Goal: Information Seeking & Learning: Learn about a topic

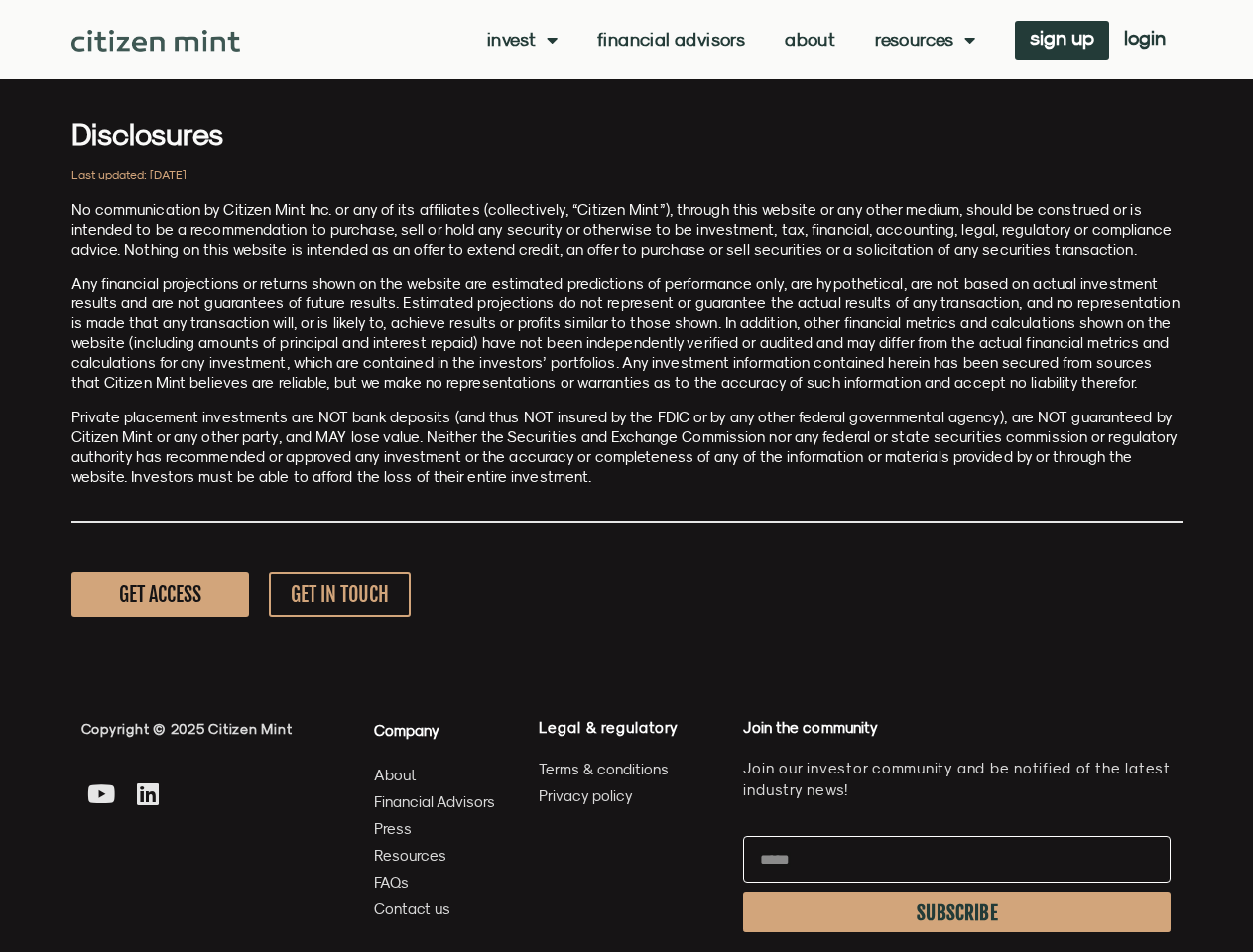
click at [626, 476] on p "Private placement investments are NOT bank deposits (and thus NOT insured by th…" at bounding box center [627, 448] width 1110 height 80
click at [519, 40] on link "Invest" at bounding box center [521, 40] width 71 height 20
click at [922, 40] on link "Resources" at bounding box center [924, 40] width 100 height 20
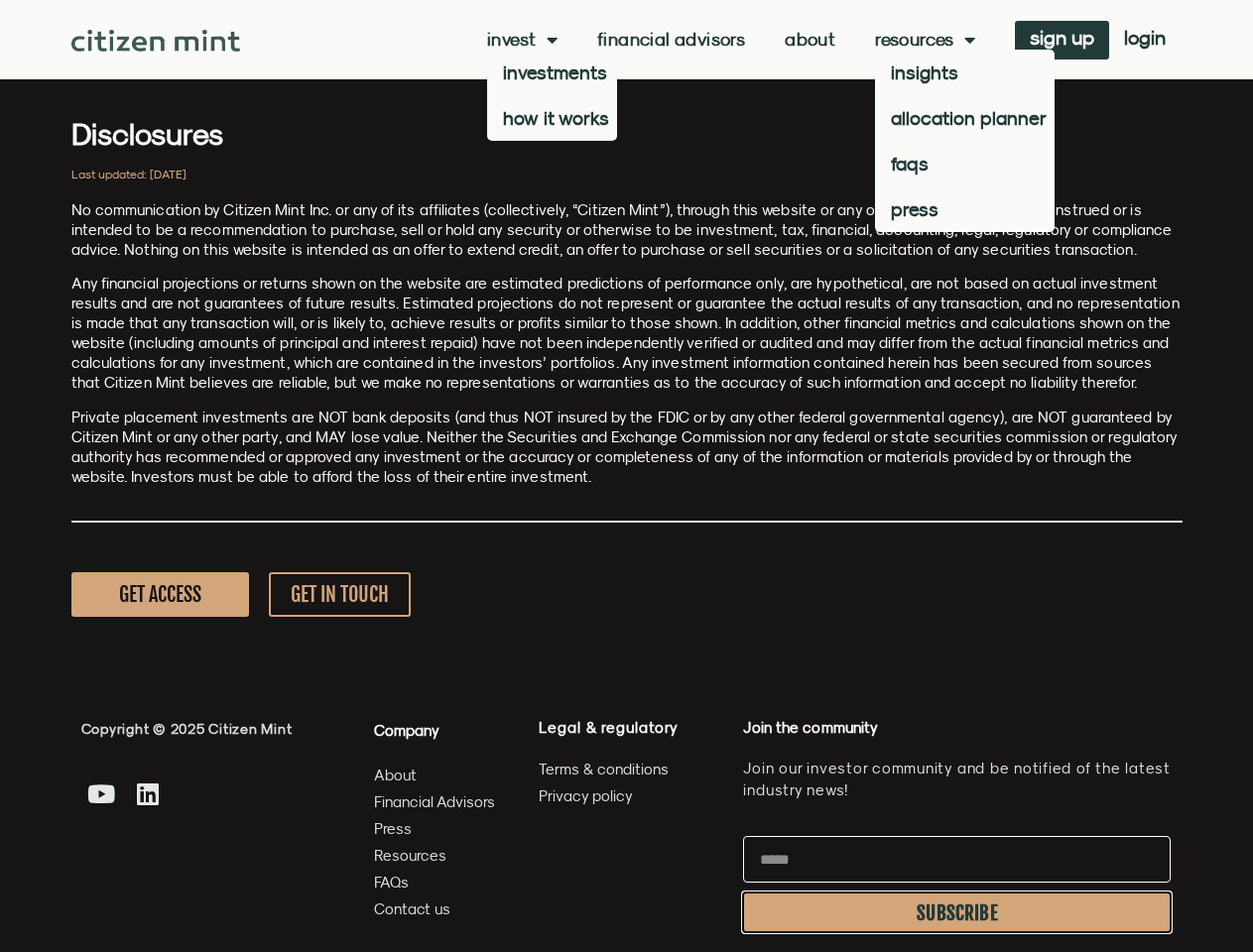
click at [956, 912] on span "SUBSCRIBE" at bounding box center [957, 913] width 82 height 16
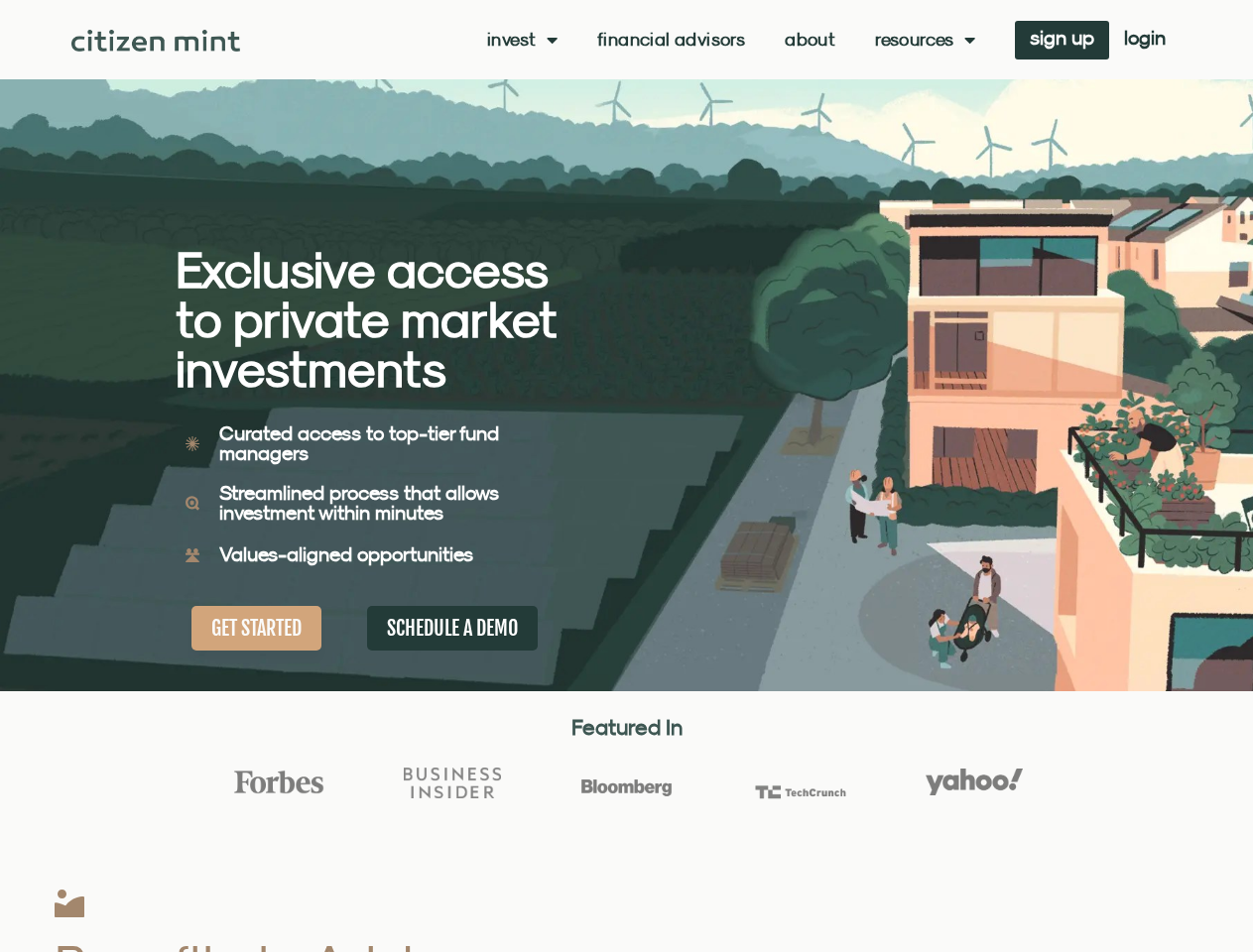
click at [626, 476] on div "Exclusive access to private market investments Exclusive access to private mark…" at bounding box center [401, 345] width 452 height 691
click at [519, 40] on link "Invest" at bounding box center [521, 40] width 71 height 20
click at [922, 40] on link "Resources" at bounding box center [924, 40] width 100 height 20
